Goal: Transaction & Acquisition: Book appointment/travel/reservation

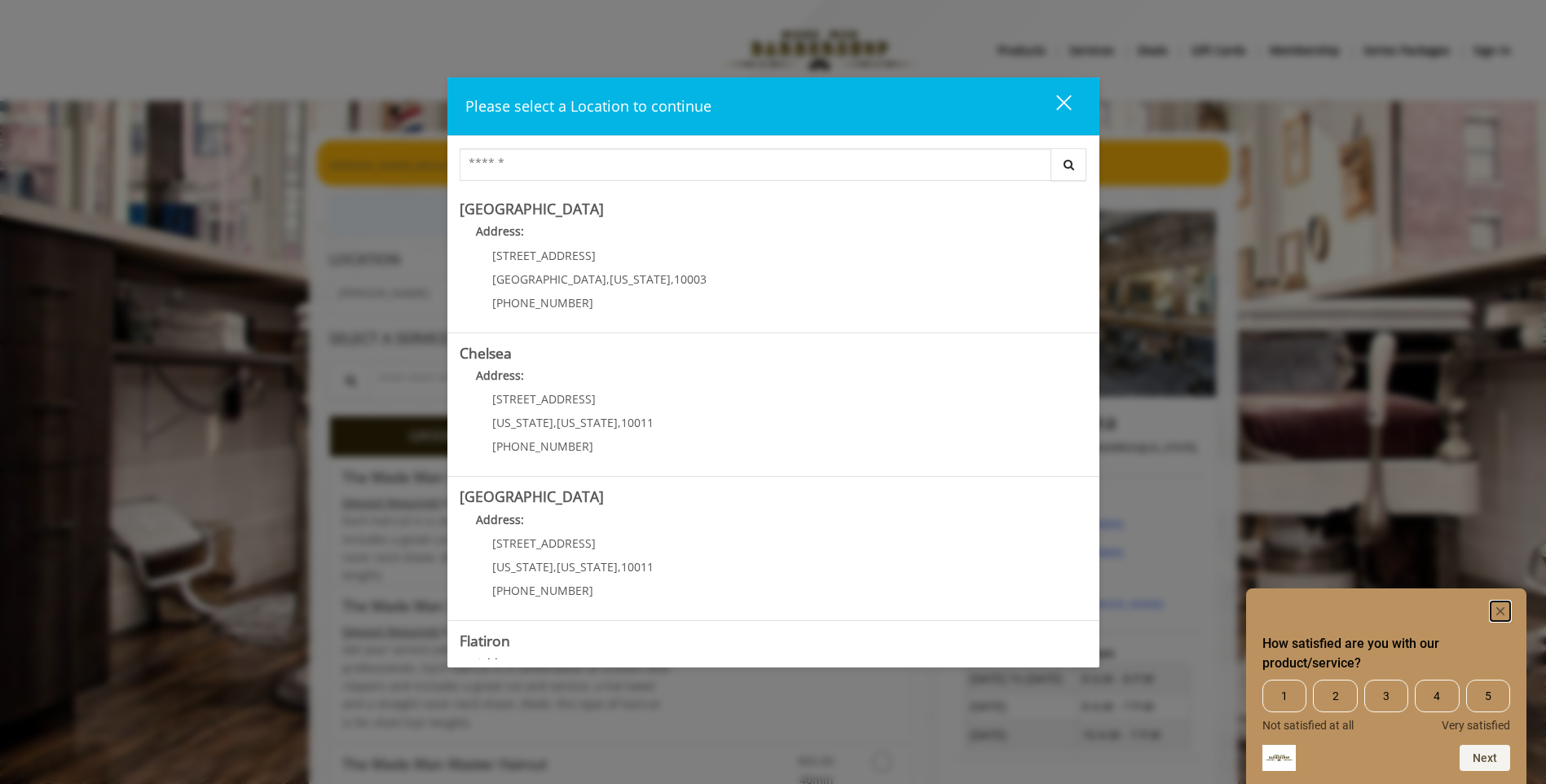
click at [1501, 607] on rect "Hide survey" at bounding box center [1501, 611] width 20 height 20
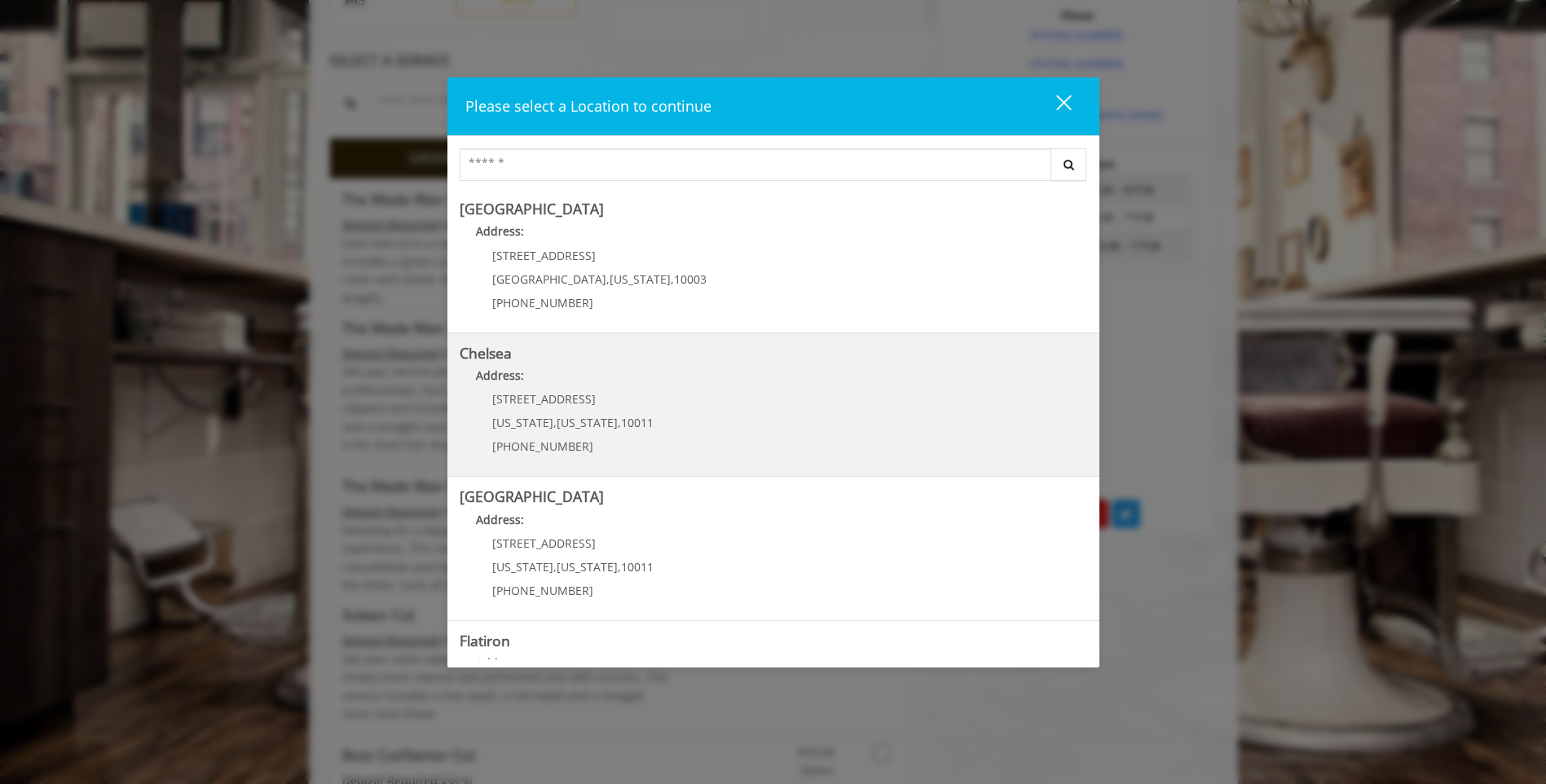
scroll to position [244, 0]
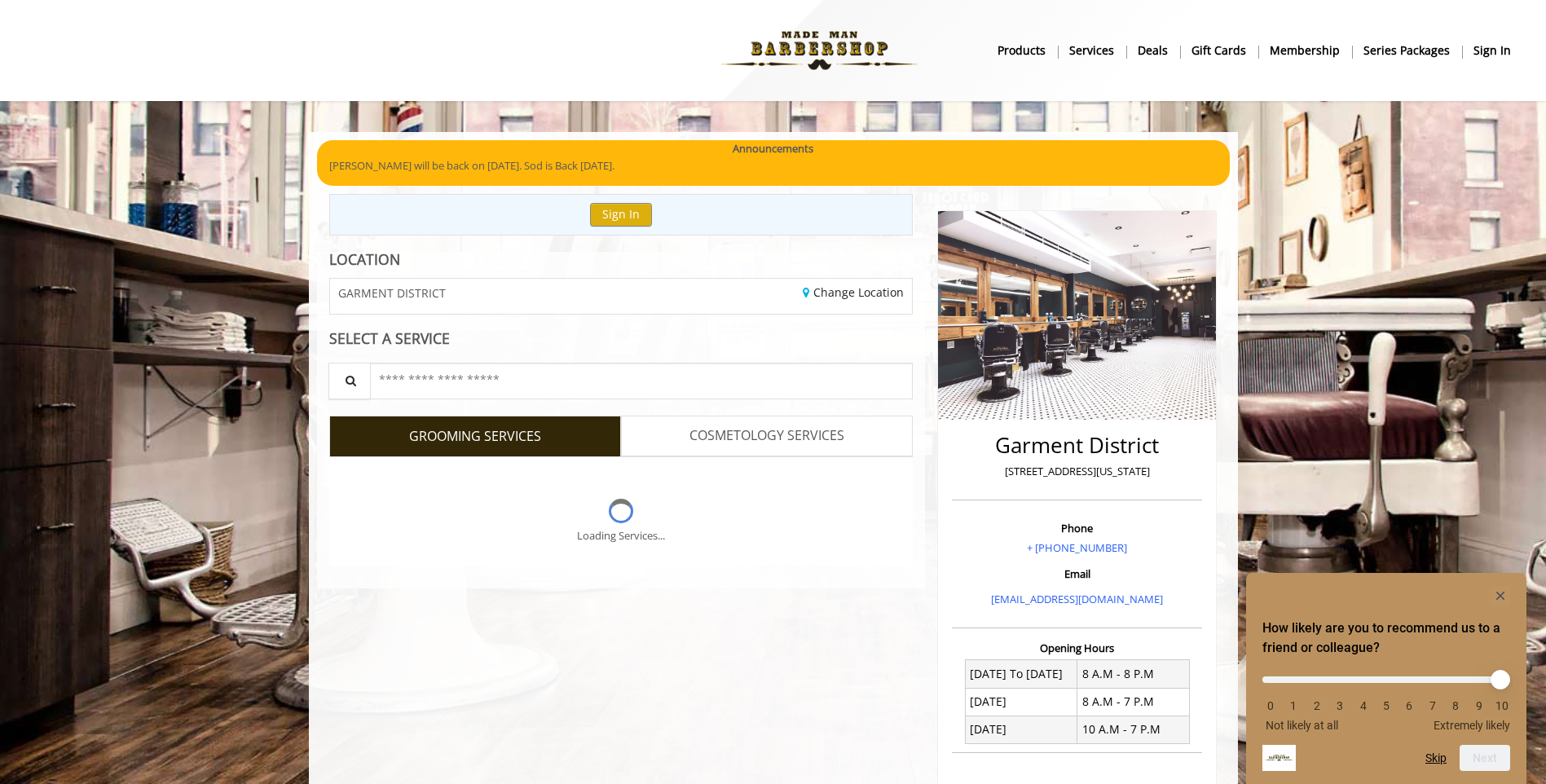
scroll to position [244, 0]
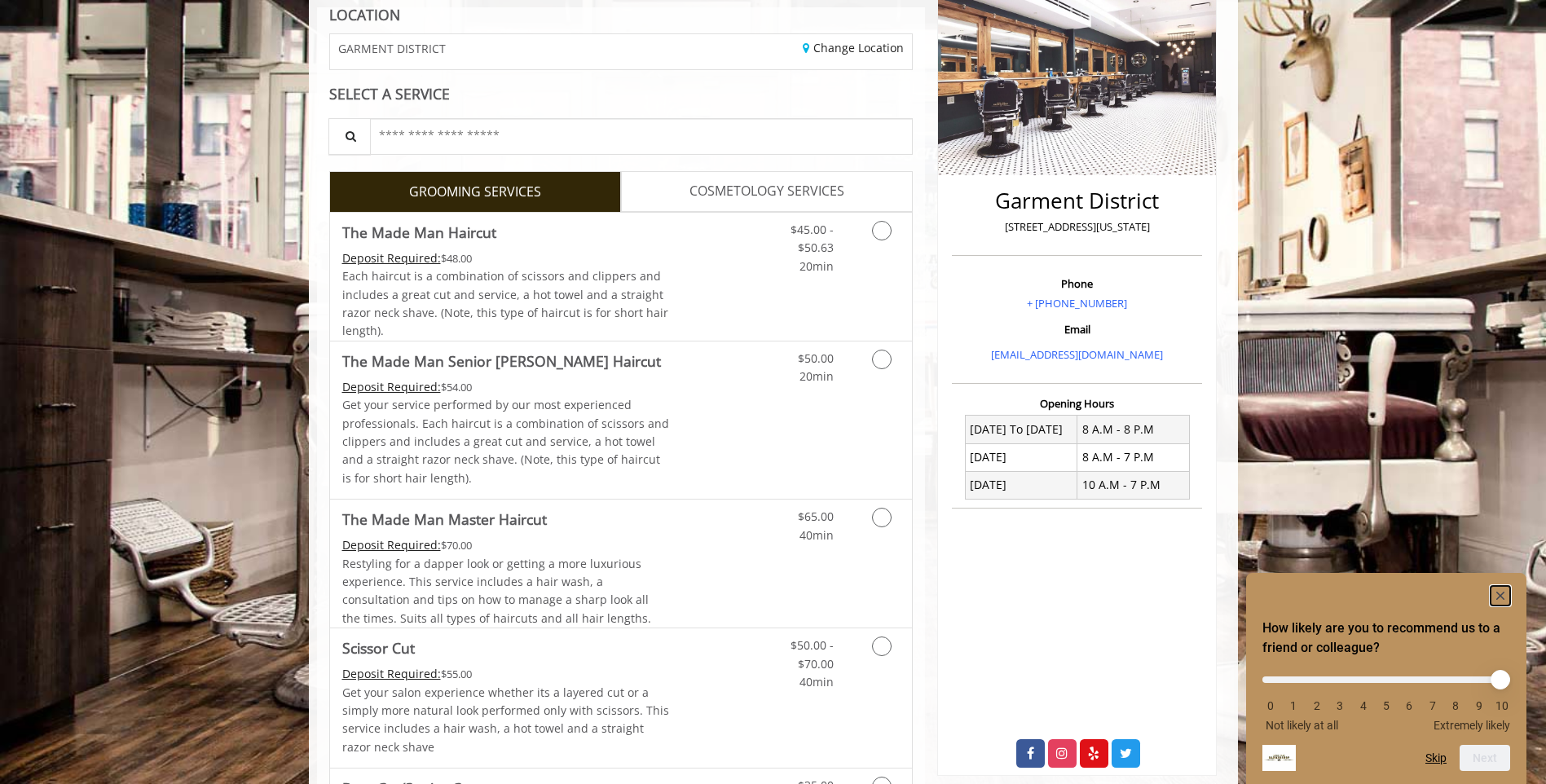
click at [1500, 593] on icon "Hide survey" at bounding box center [1501, 595] width 8 height 8
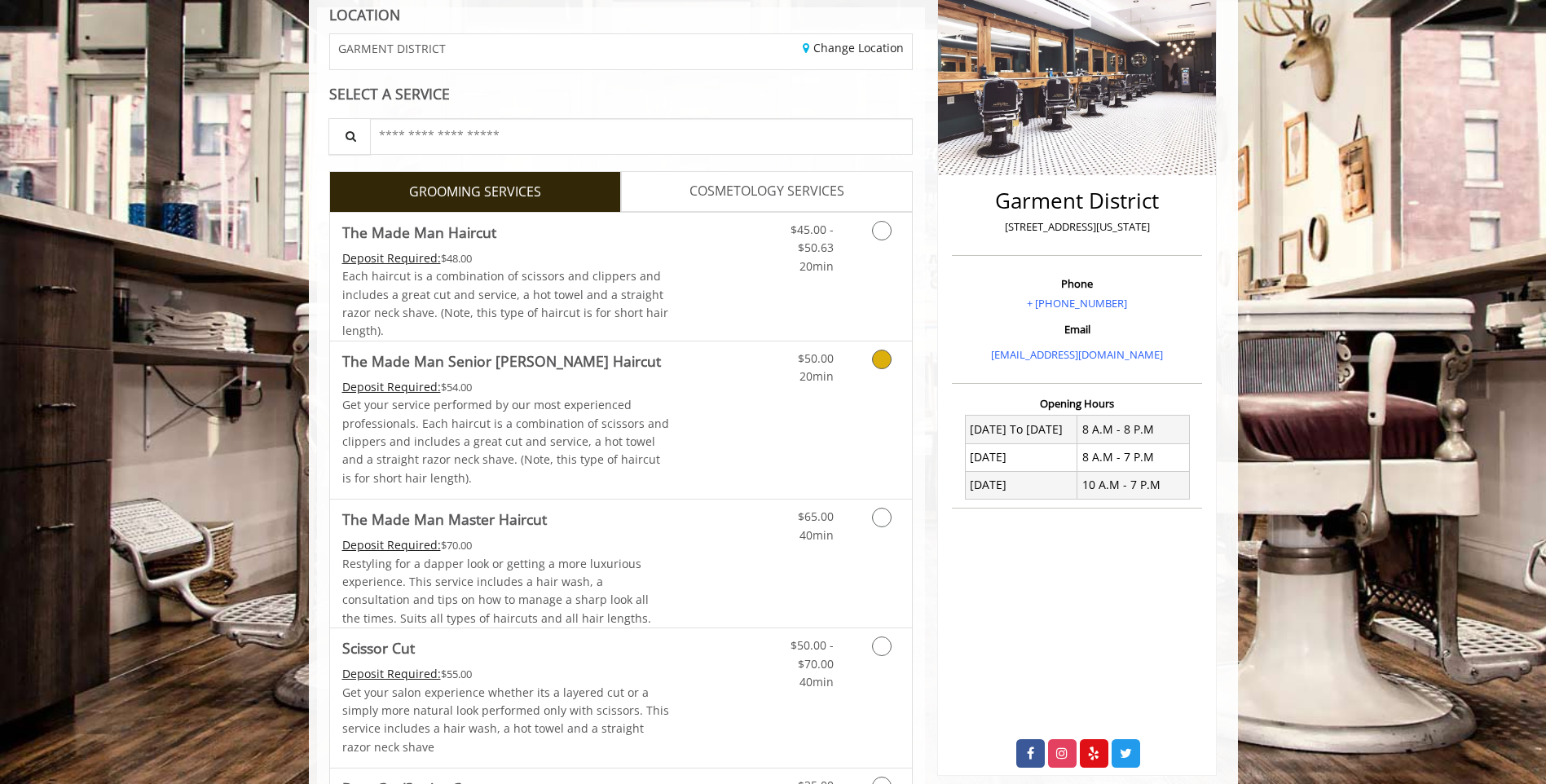
scroll to position [0, 0]
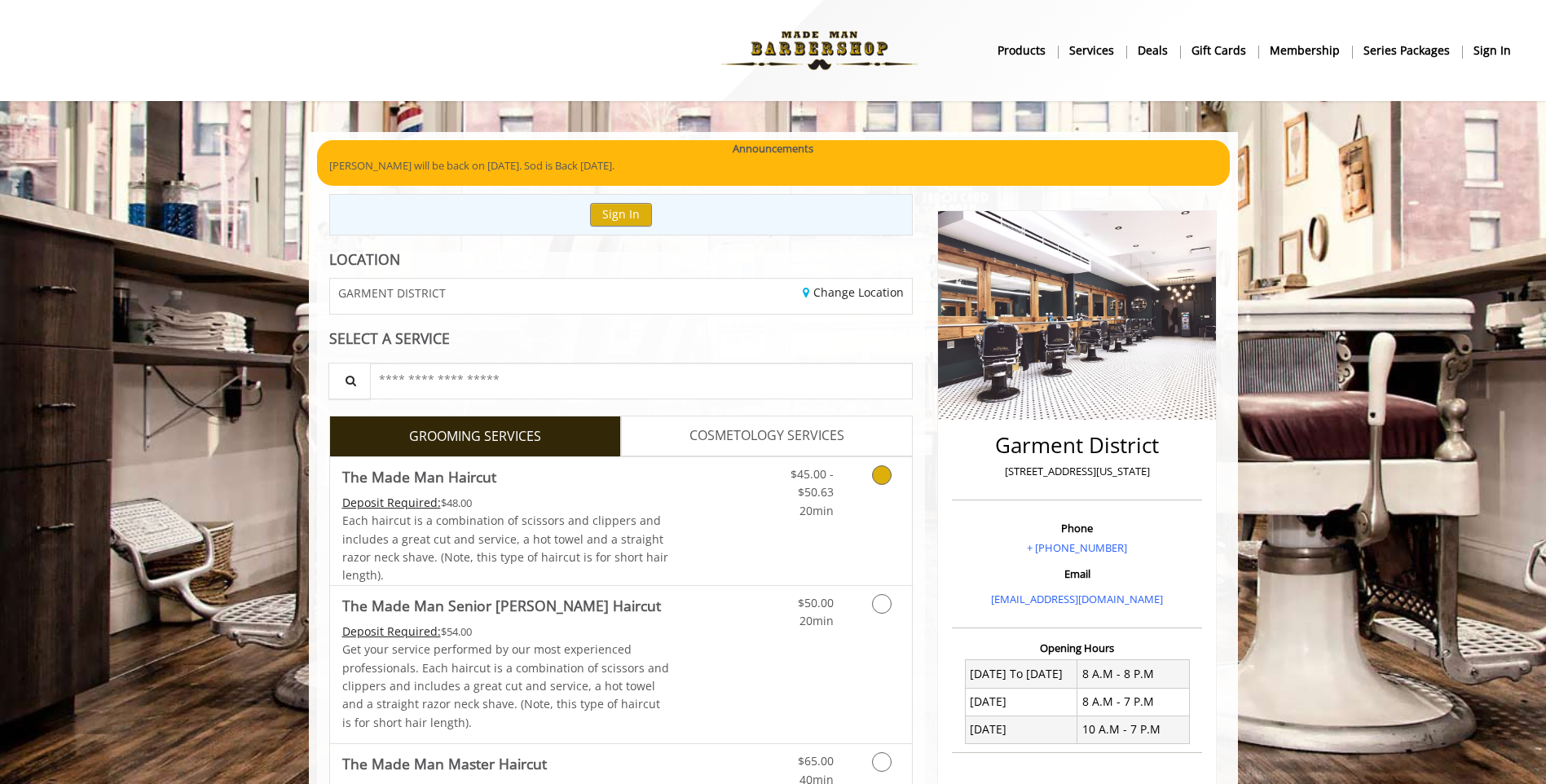
click at [609, 527] on span "Each haircut is a combination of scissors and clippers and includes a great cut…" at bounding box center [505, 548] width 326 height 70
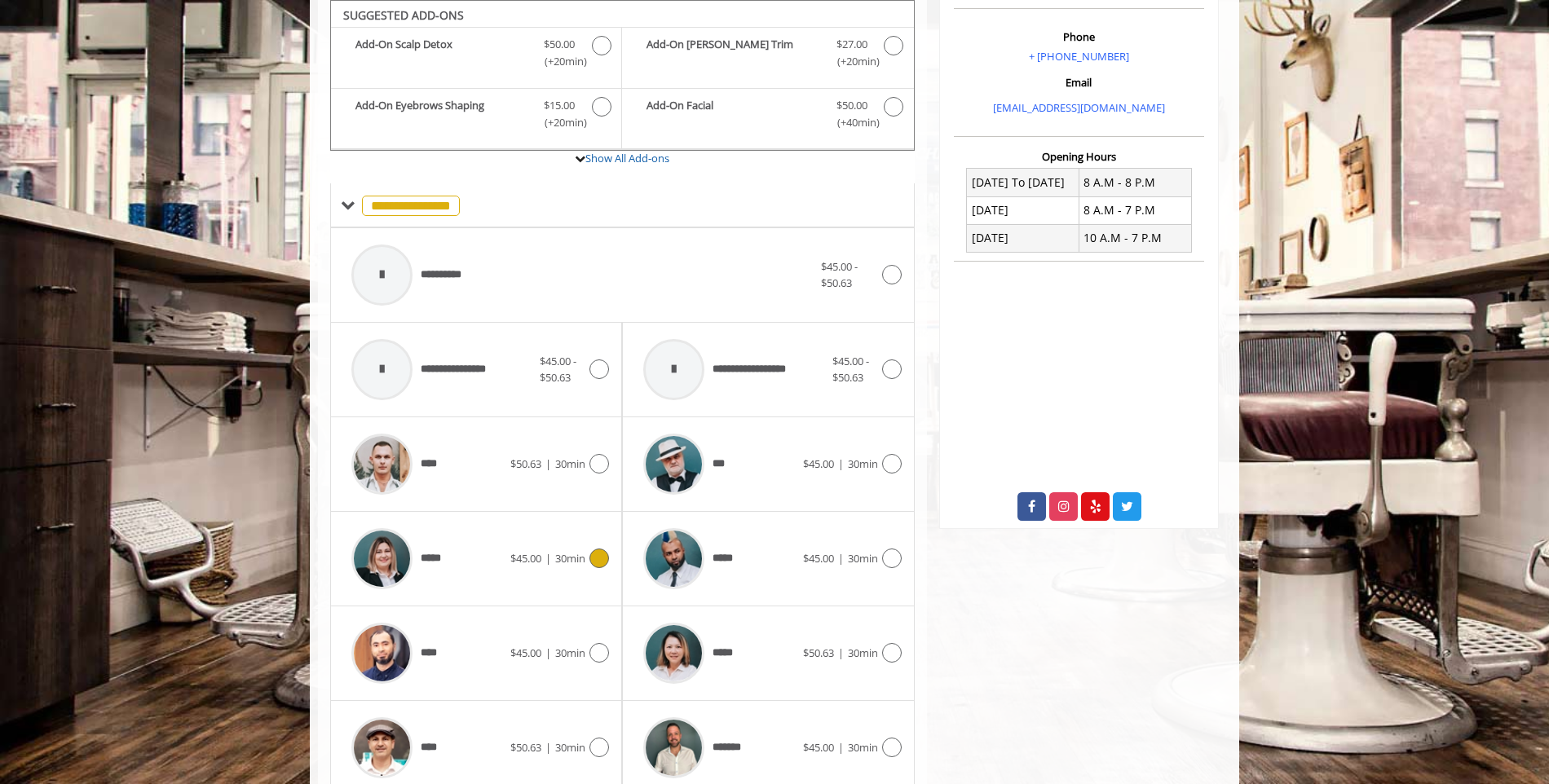
scroll to position [654, 0]
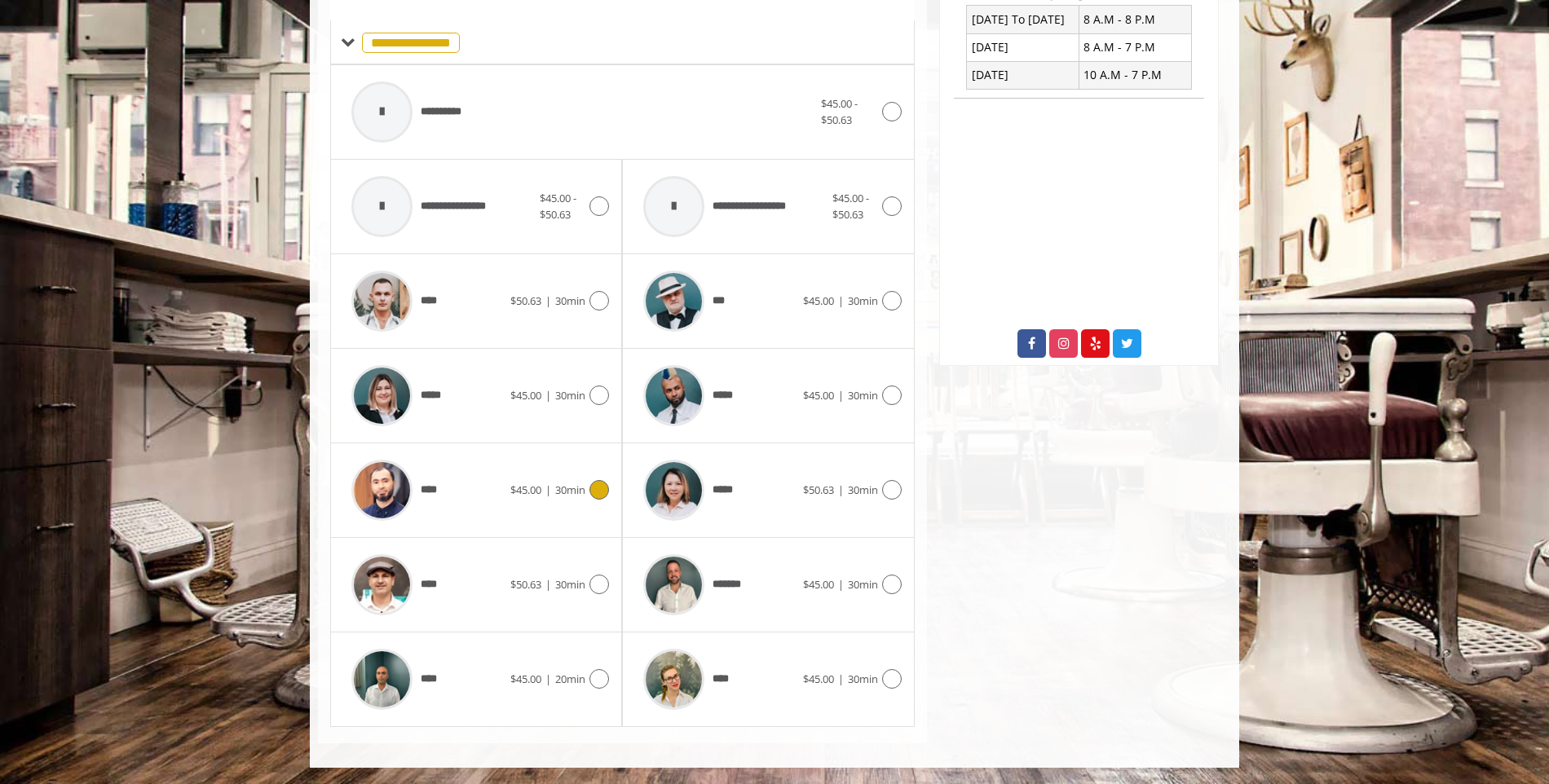
click at [576, 500] on div "$45.00 | 30min" at bounding box center [559, 490] width 99 height 20
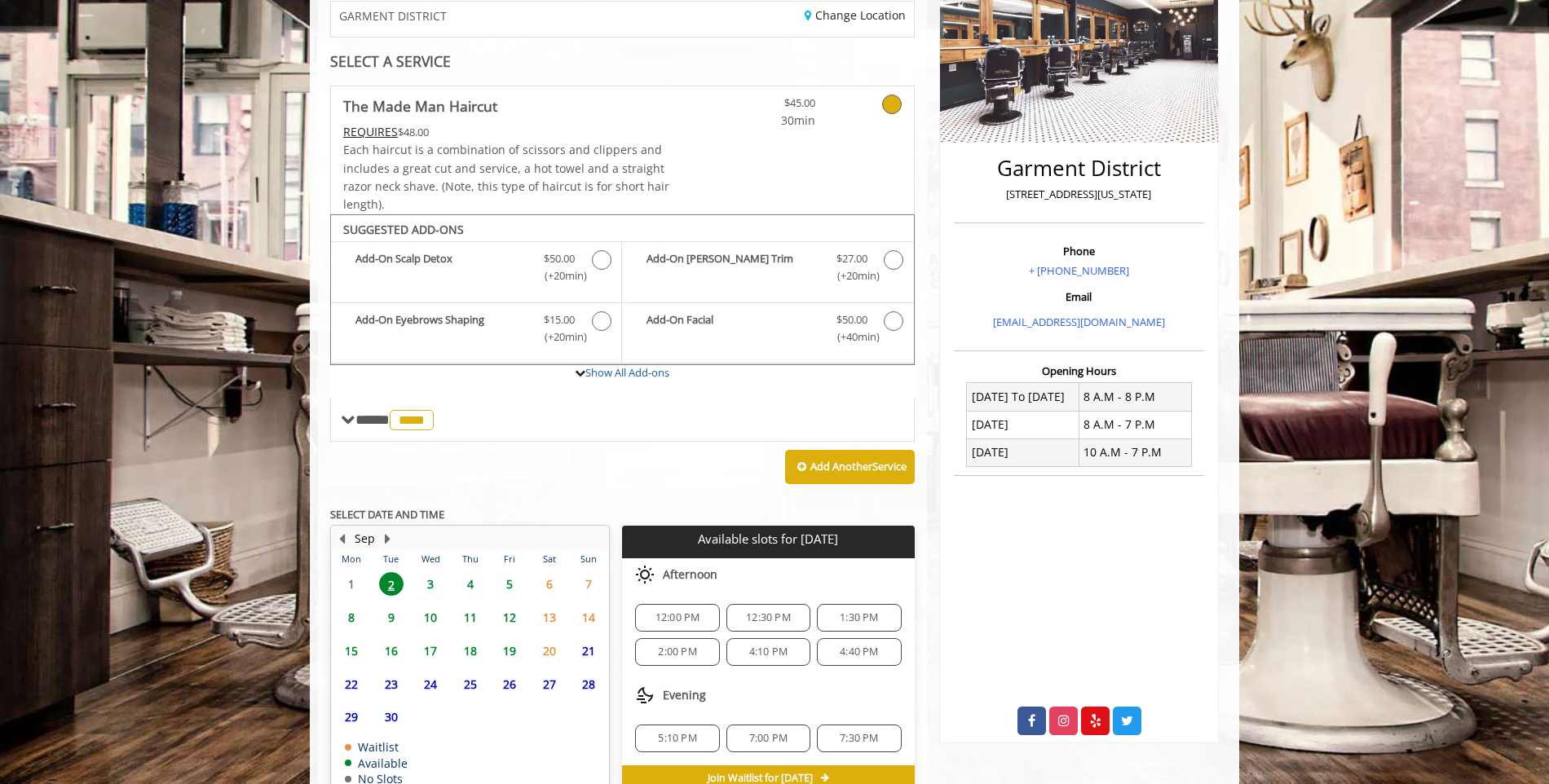
scroll to position [358, 0]
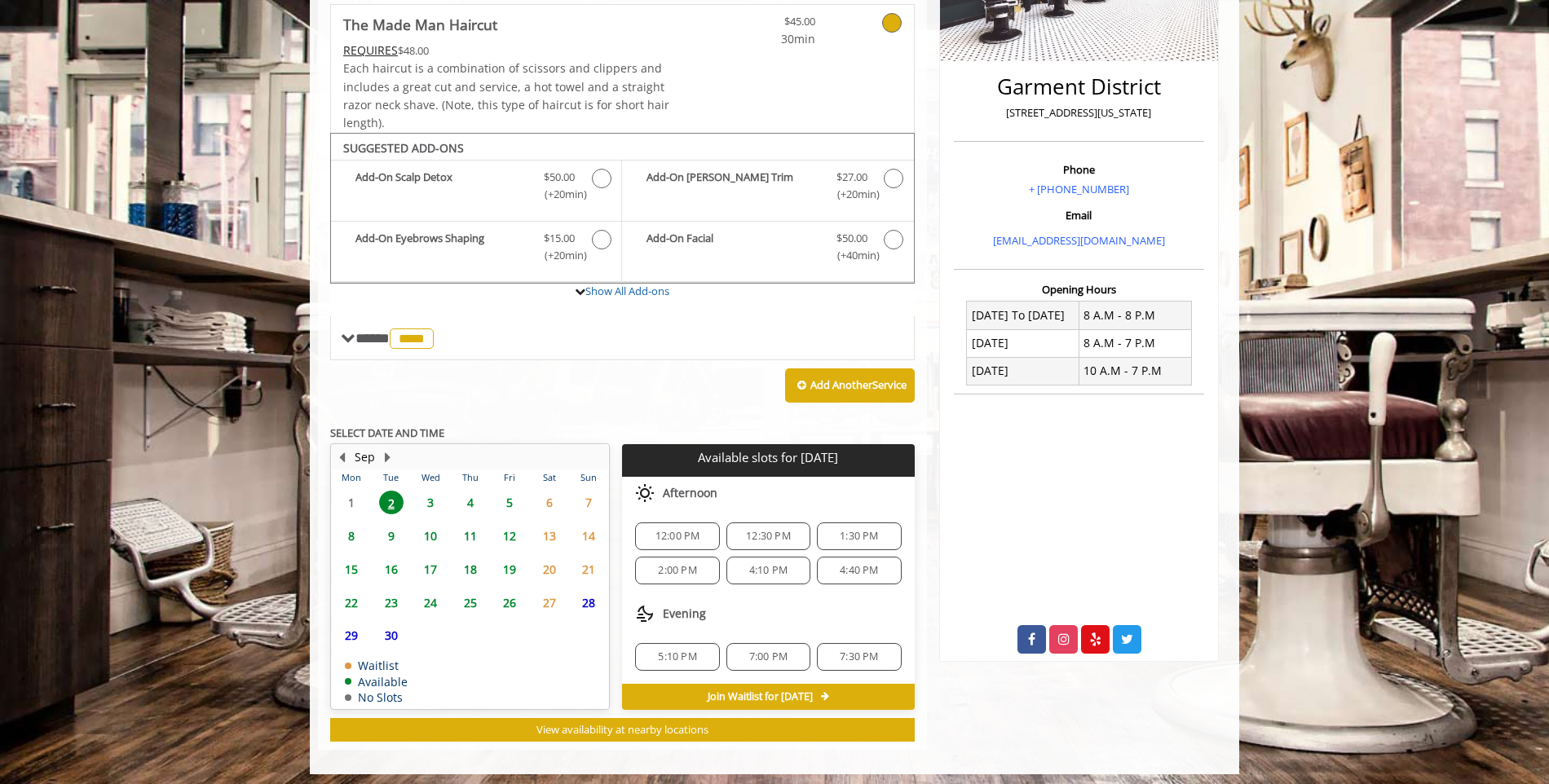
click at [687, 660] on span "5:10 PM" at bounding box center [677, 656] width 38 height 13
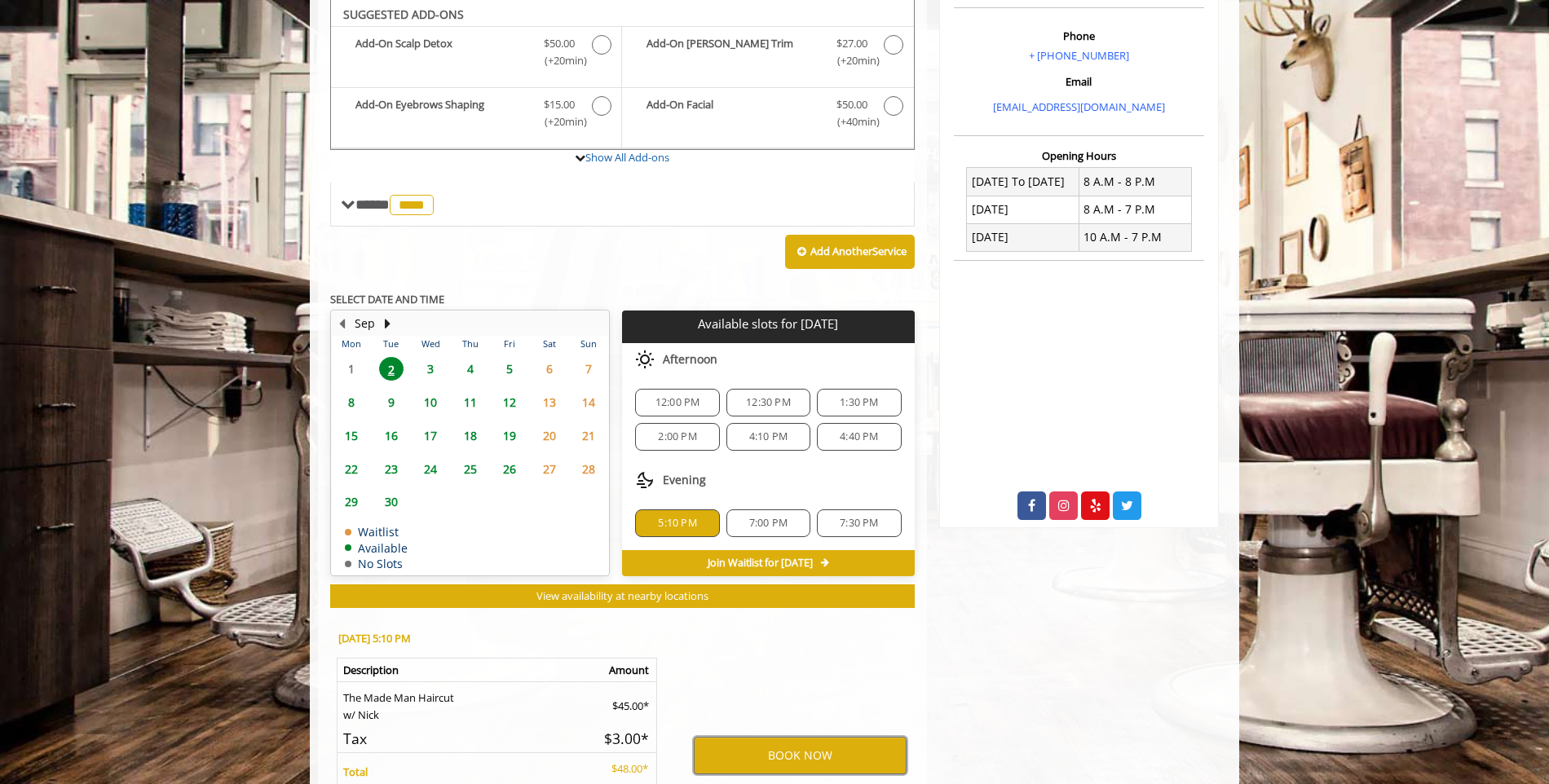
scroll to position [659, 0]
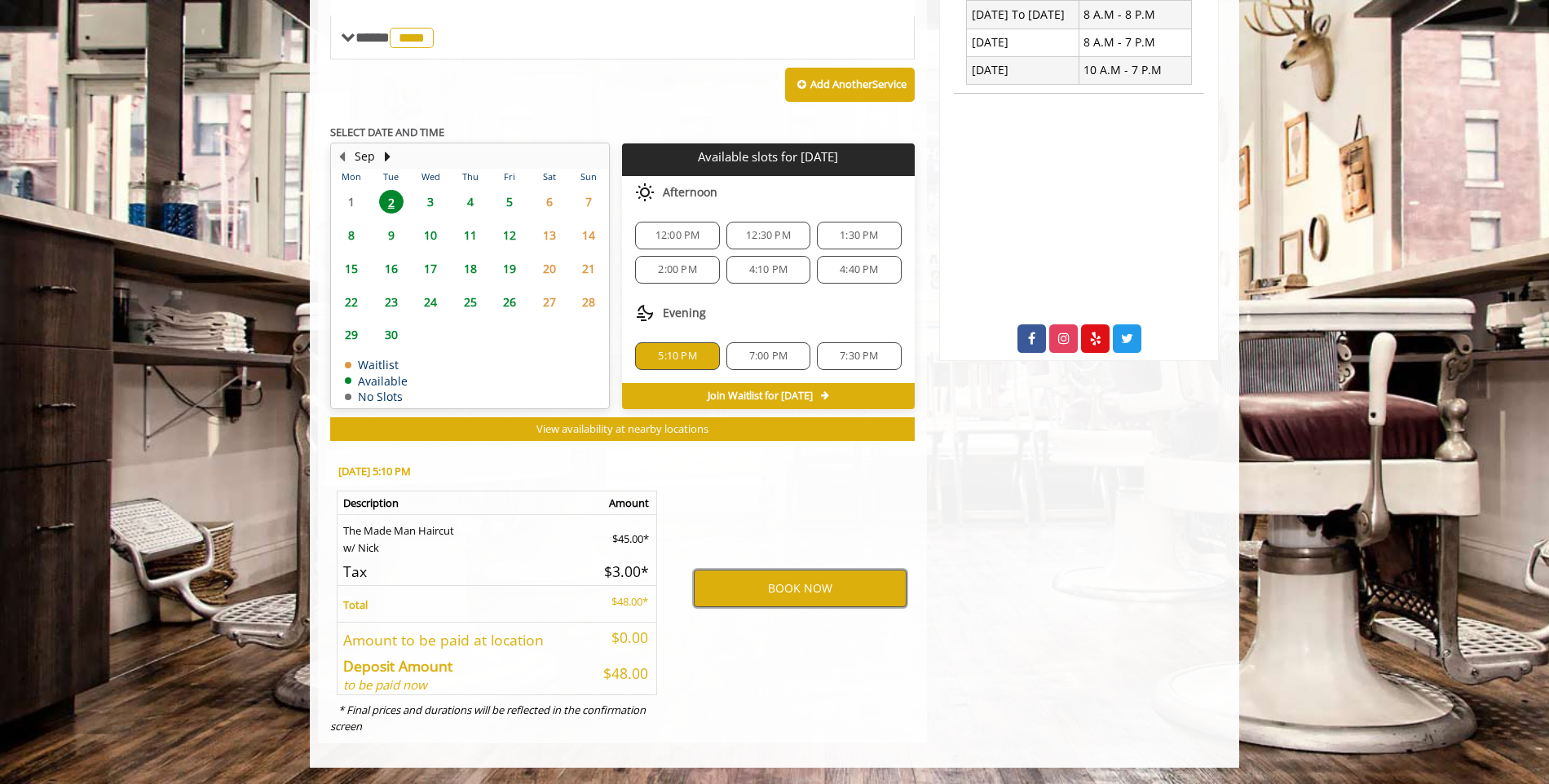
click at [811, 591] on button "BOOK NOW" at bounding box center [799, 588] width 213 height 38
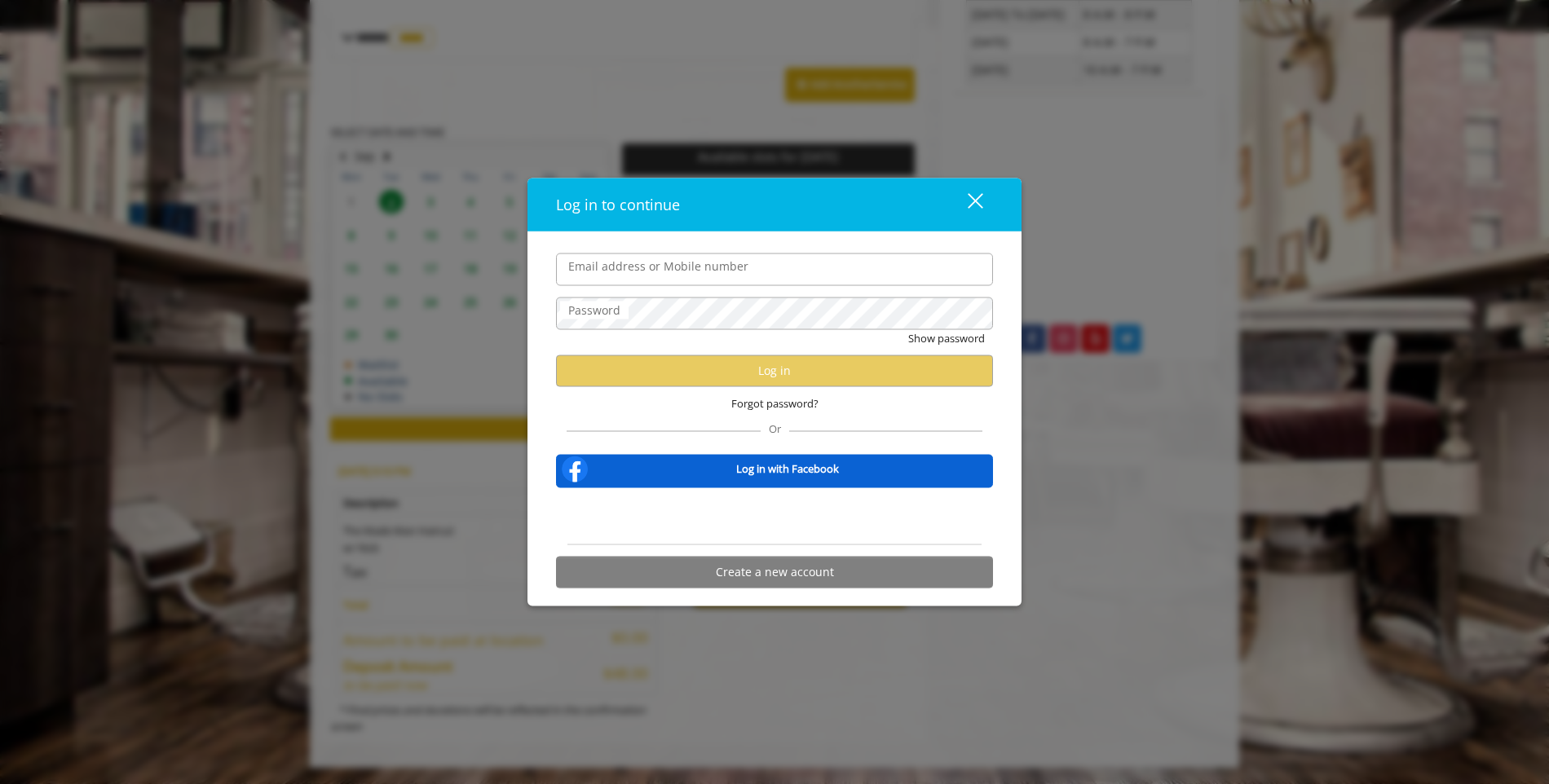
click at [704, 277] on input "Email address or Mobile number" at bounding box center [774, 268] width 437 height 33
click at [724, 262] on input "Email address or Mobile number" at bounding box center [774, 268] width 437 height 33
type input "**********"
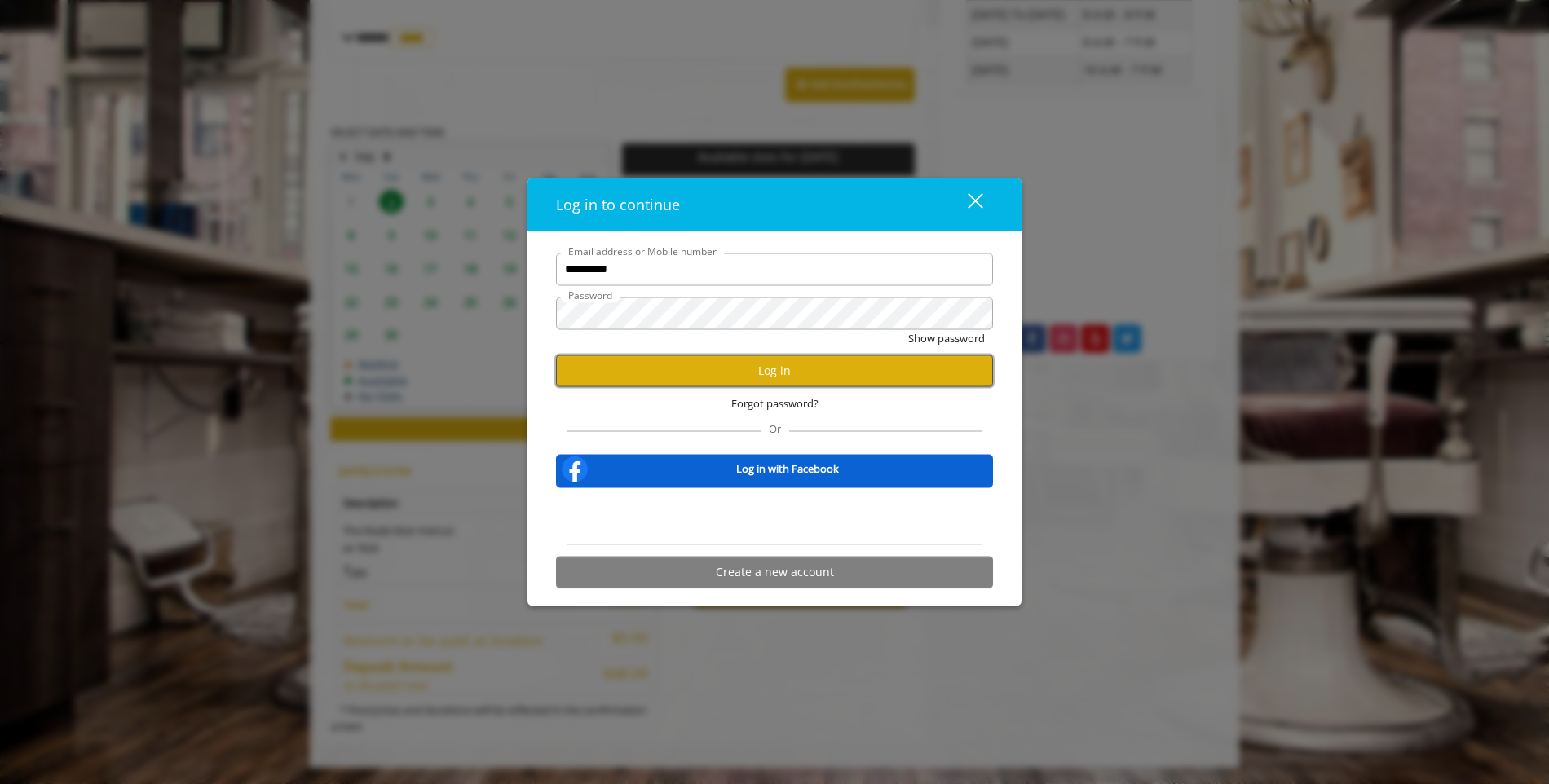
click at [827, 371] on button "Log in" at bounding box center [774, 370] width 437 height 32
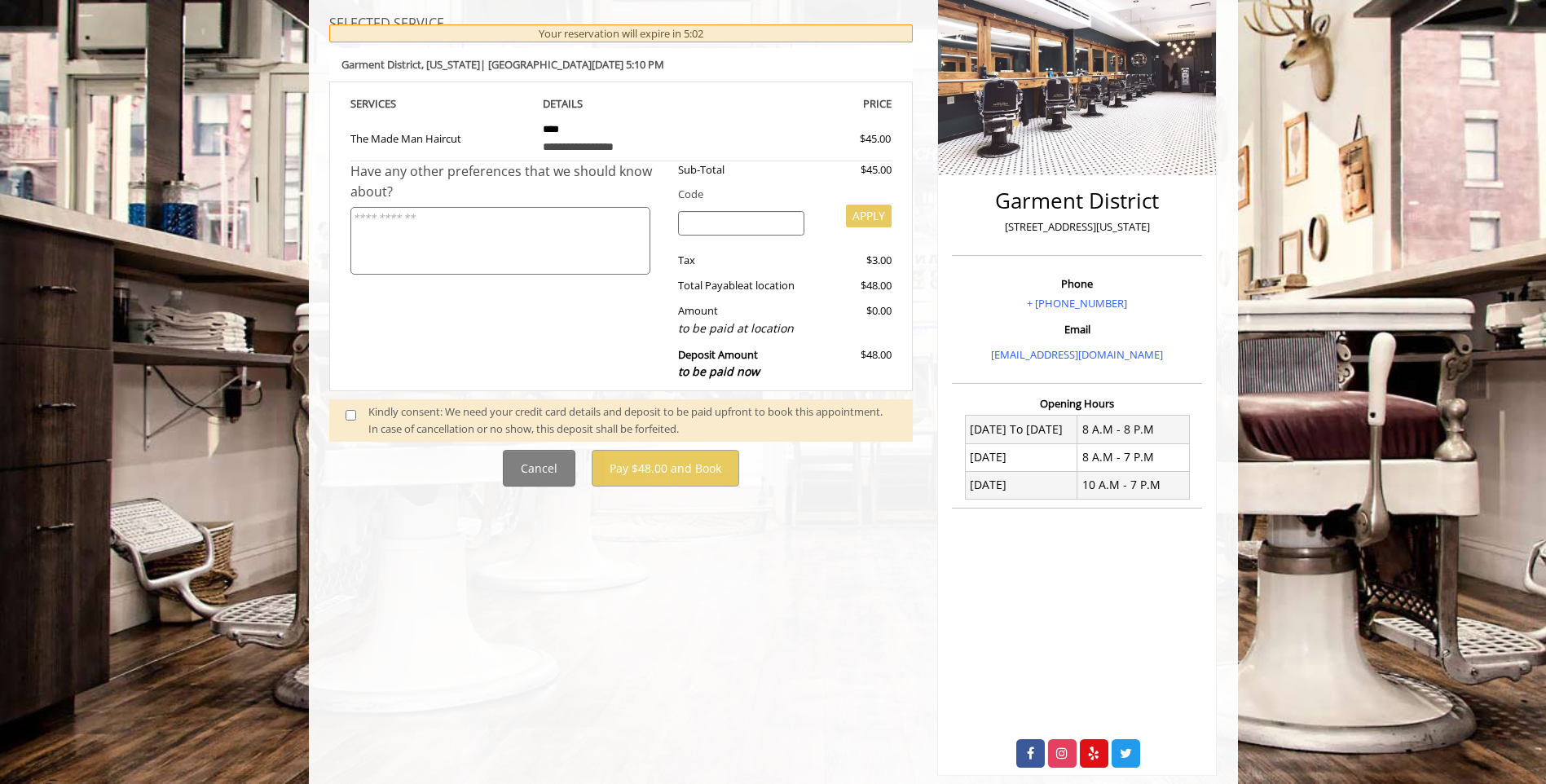
scroll to position [277, 0]
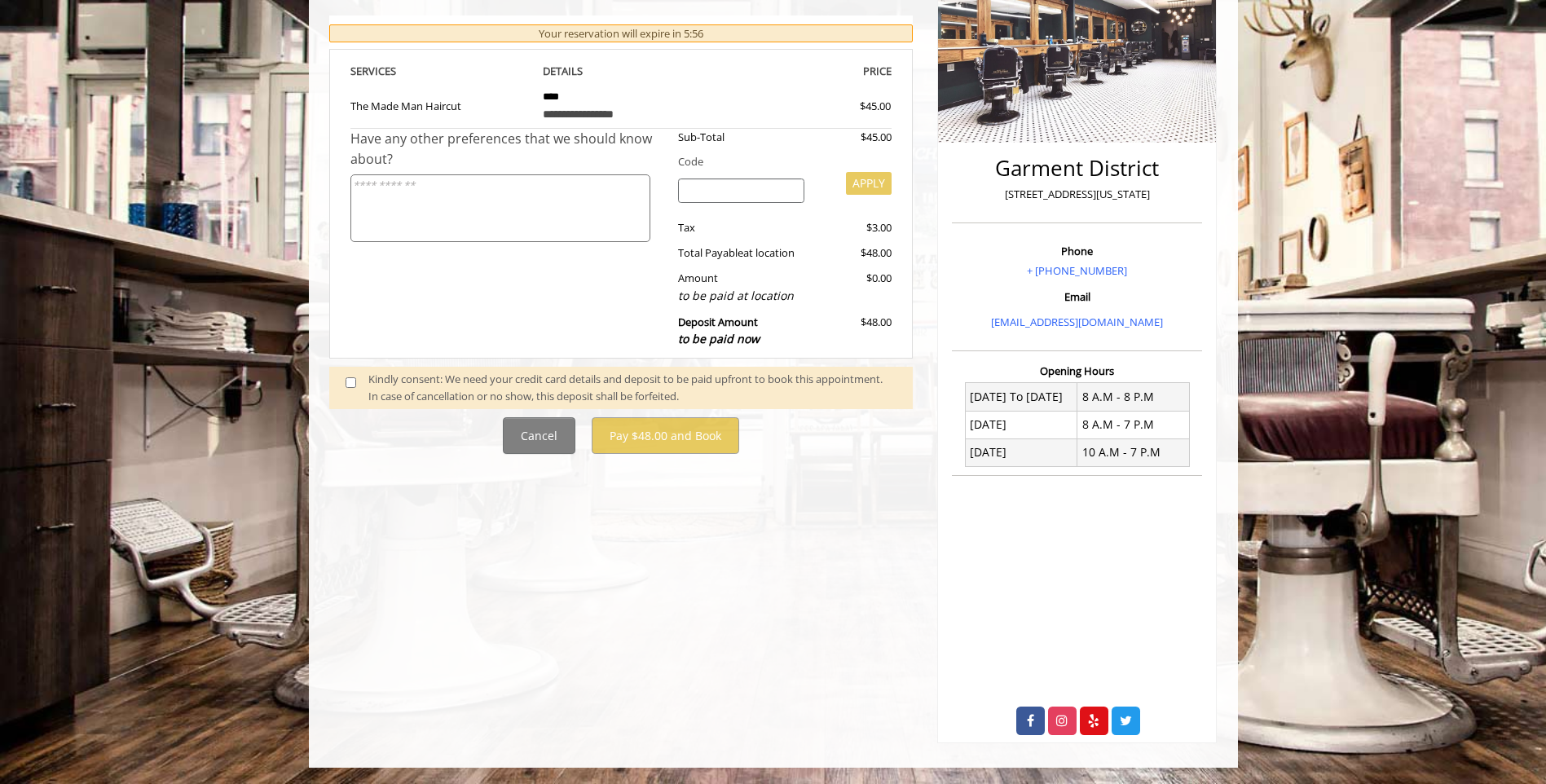
click at [343, 376] on span at bounding box center [357, 388] width 48 height 34
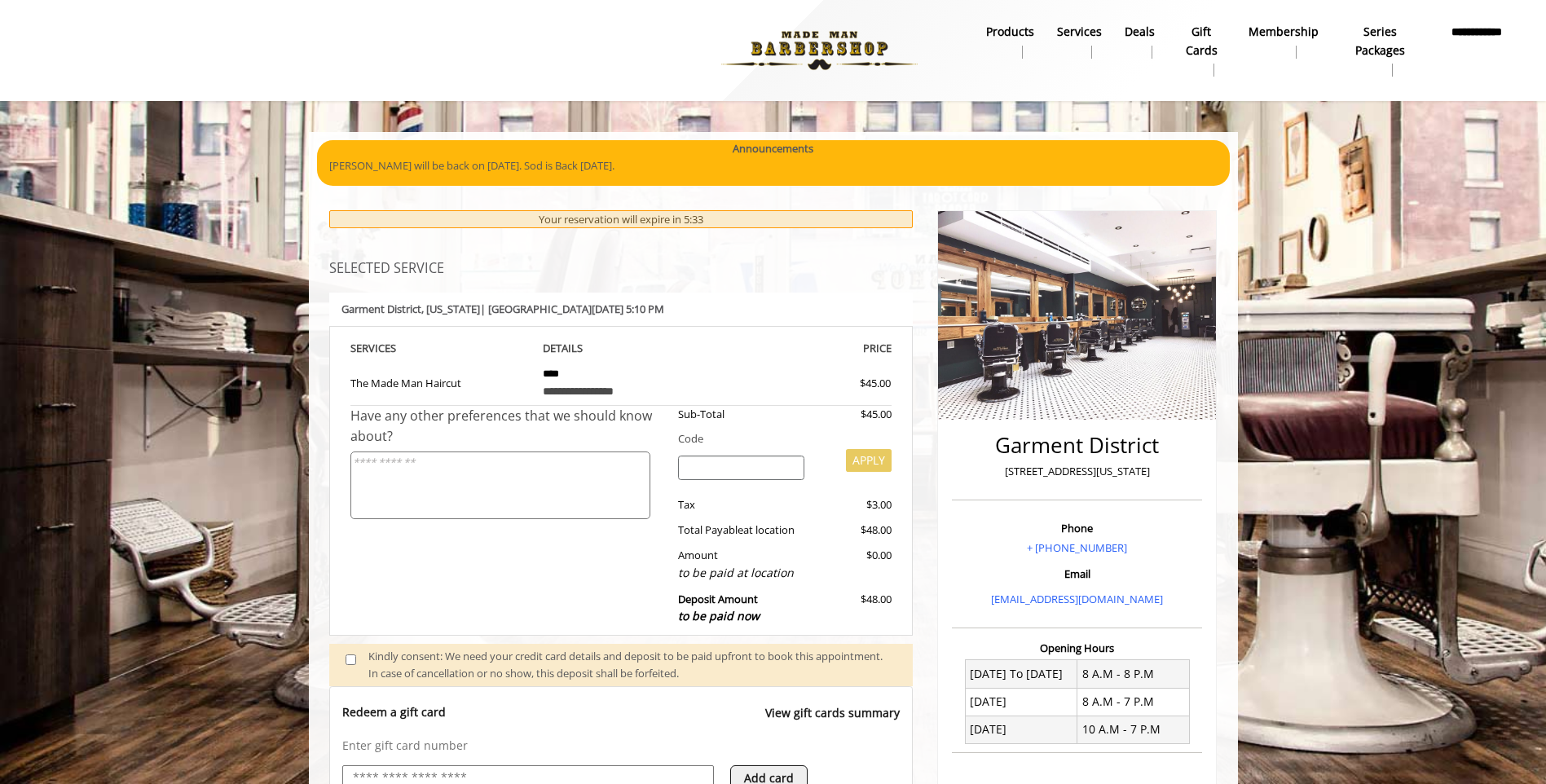
scroll to position [386, 0]
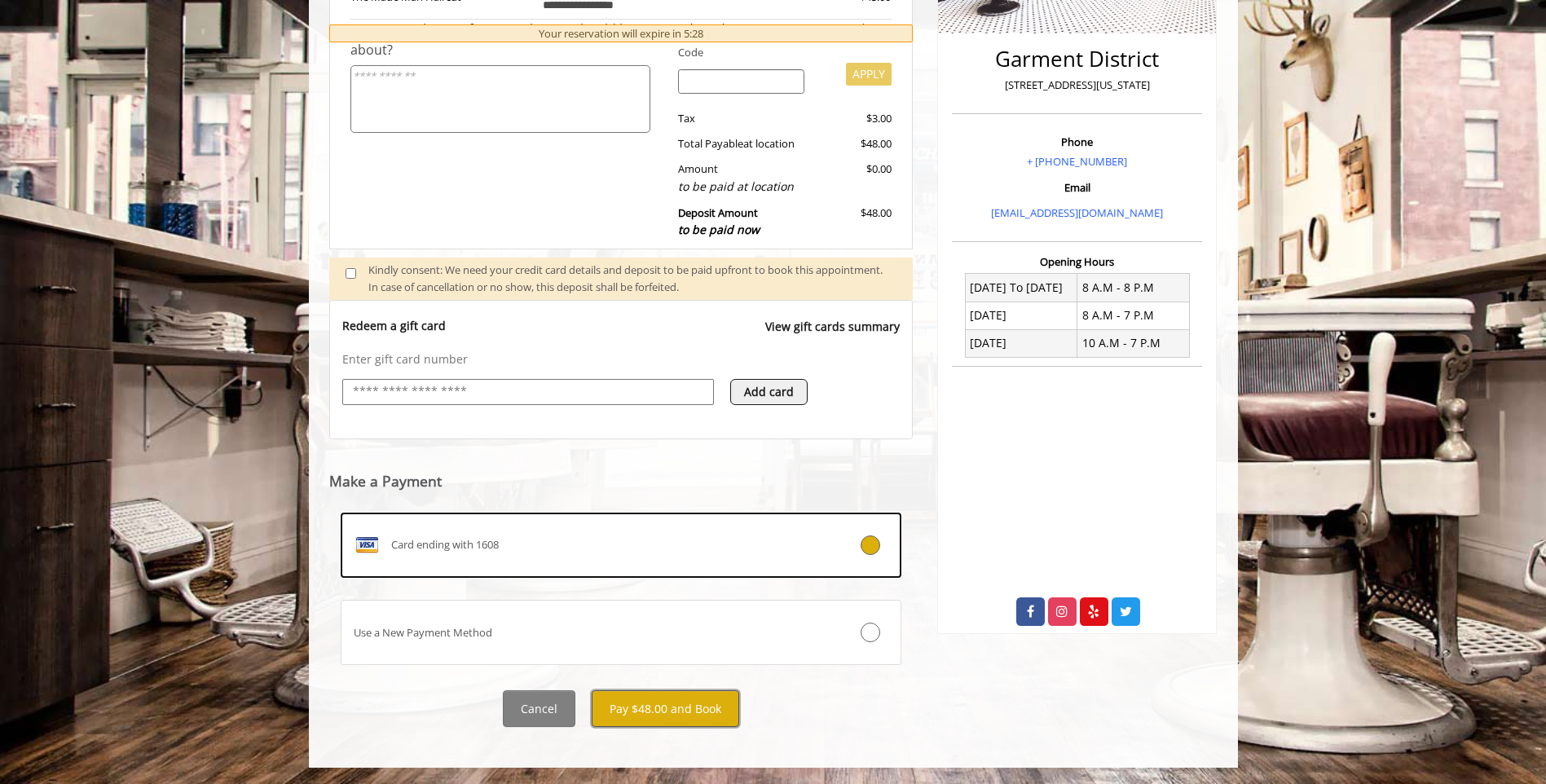
click at [678, 701] on button "Pay $48.00 and Book" at bounding box center [666, 708] width 148 height 37
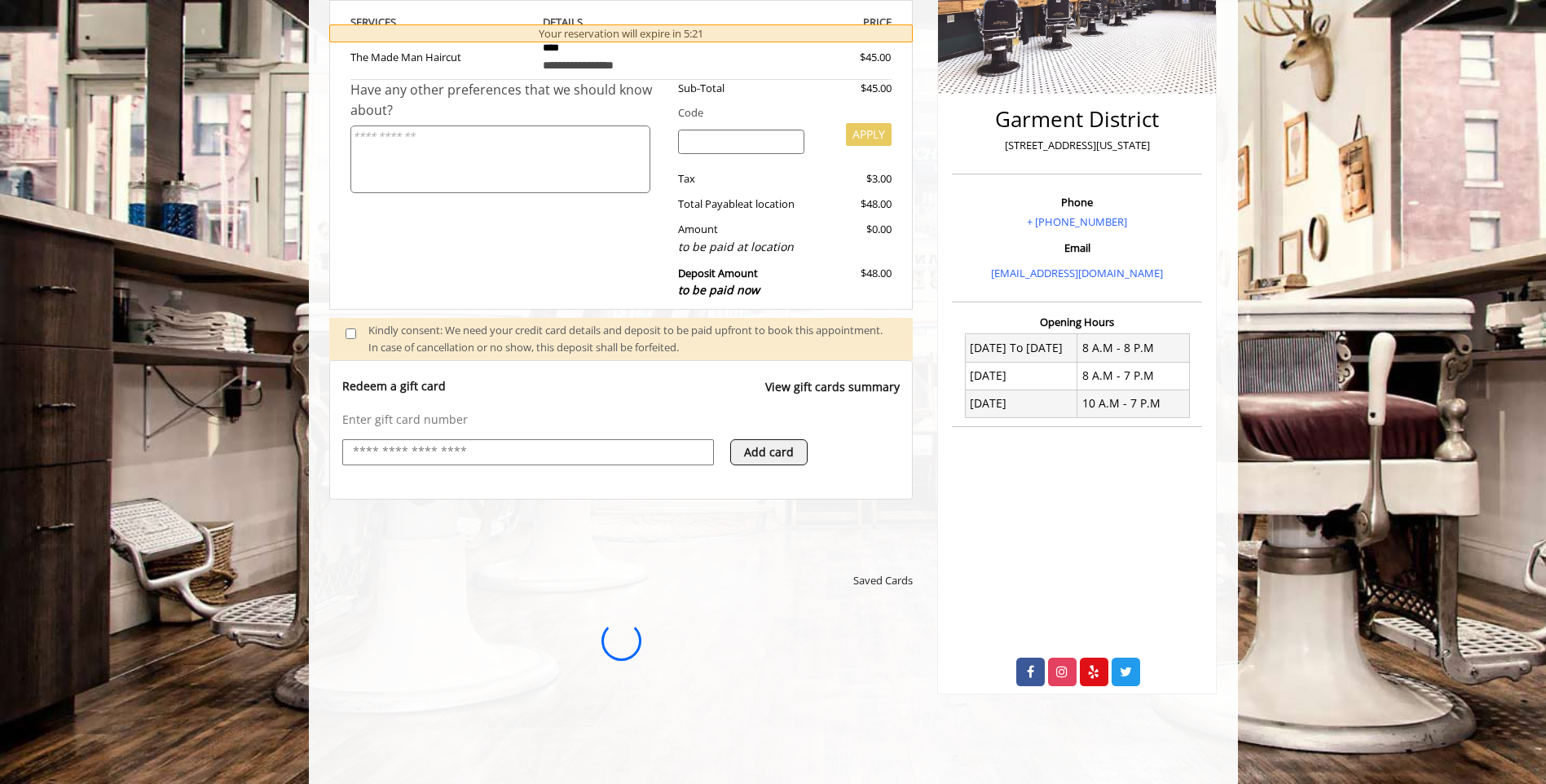
scroll to position [407, 0]
